Goal: Navigation & Orientation: Find specific page/section

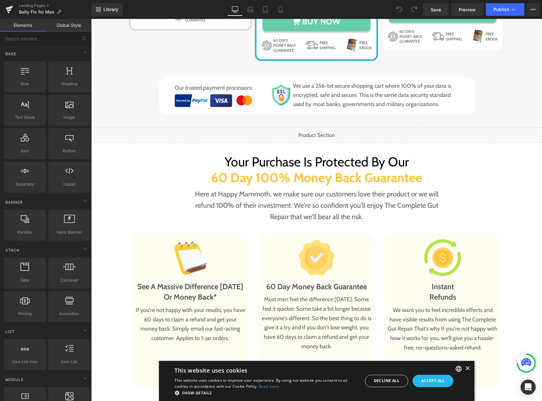
scroll to position [3885, 0]
